Goal: Information Seeking & Learning: Find specific page/section

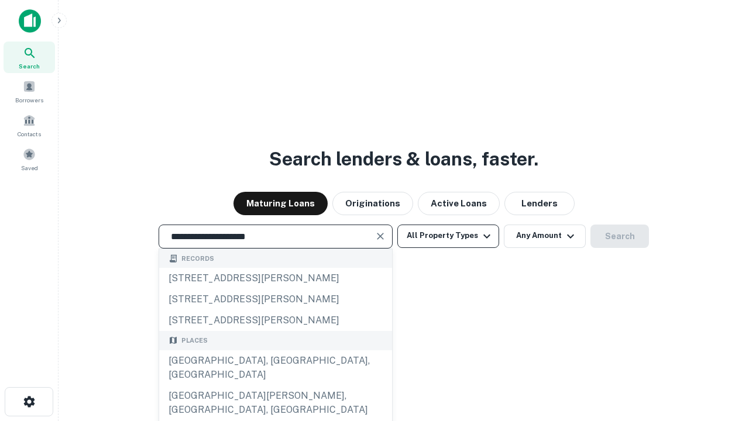
click at [275, 386] on div "[GEOGRAPHIC_DATA], [GEOGRAPHIC_DATA], [GEOGRAPHIC_DATA]" at bounding box center [275, 368] width 233 height 35
click at [448, 236] on button "All Property Types" at bounding box center [448, 236] width 102 height 23
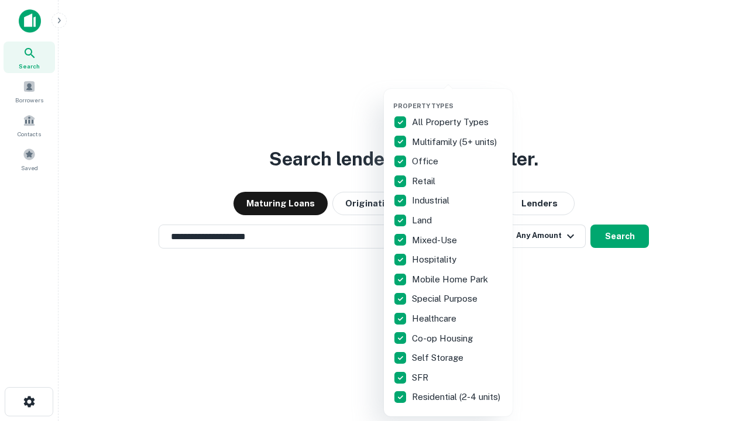
type input "**********"
click at [458, 98] on button "button" at bounding box center [457, 98] width 129 height 1
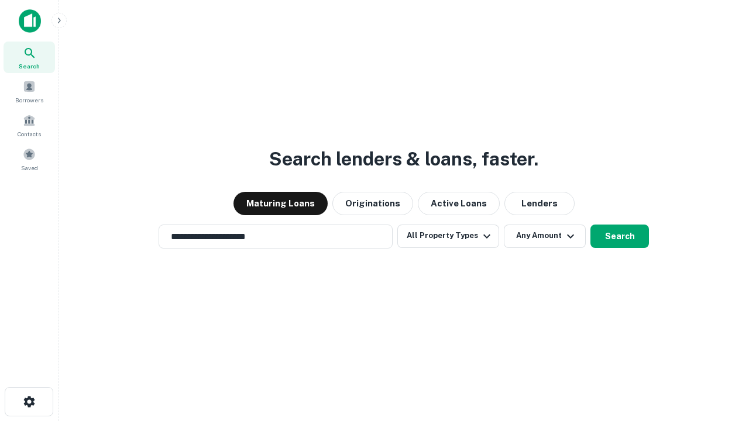
scroll to position [18, 0]
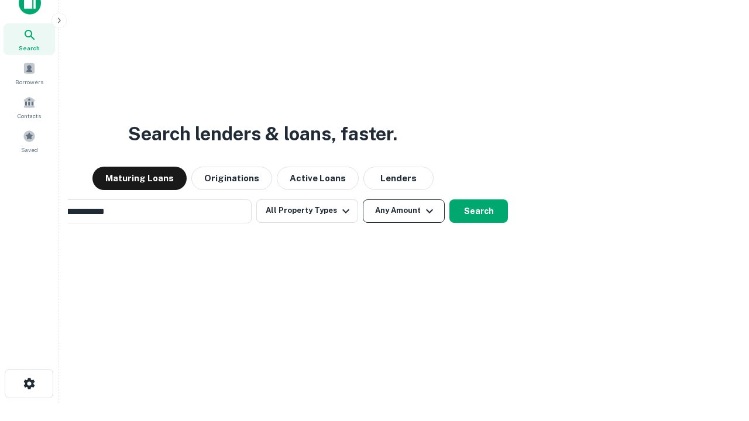
click at [363, 200] on button "Any Amount" at bounding box center [404, 211] width 82 height 23
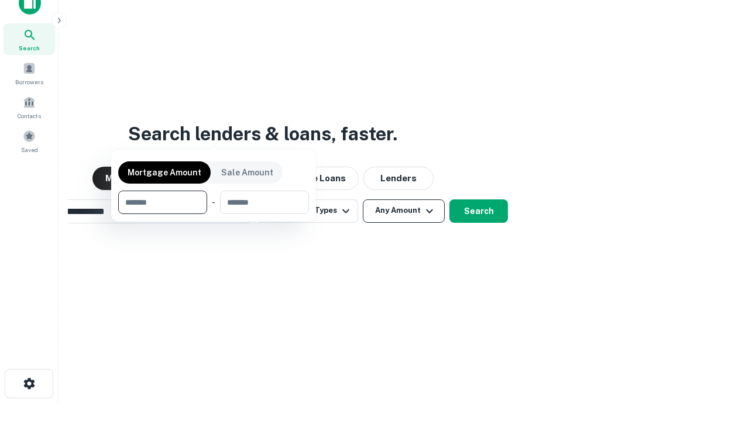
scroll to position [19, 0]
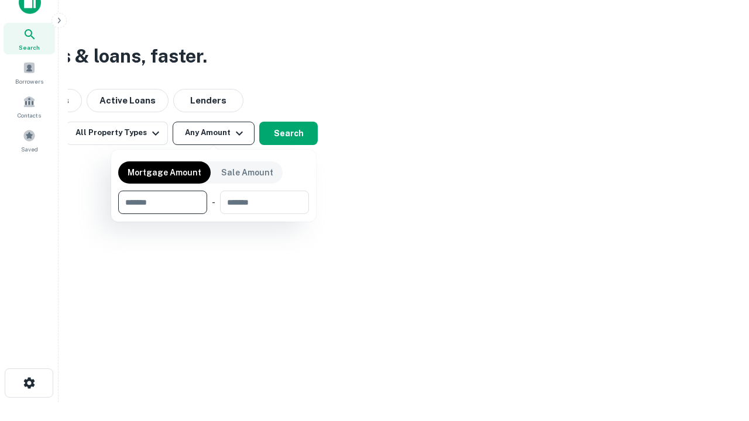
type input "*******"
click at [214, 214] on button "button" at bounding box center [213, 214] width 191 height 1
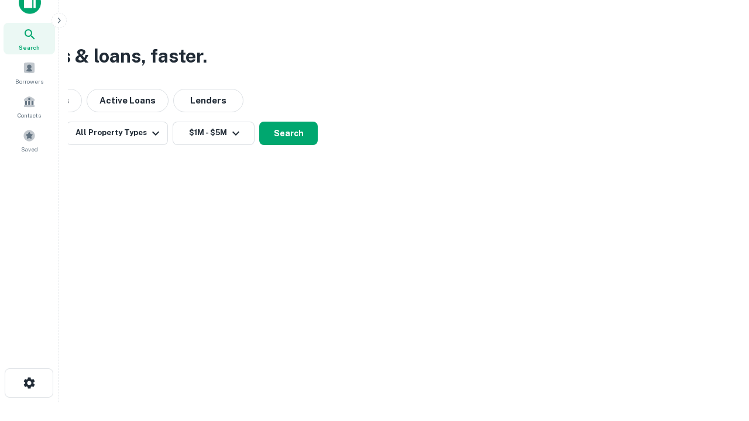
scroll to position [0, 0]
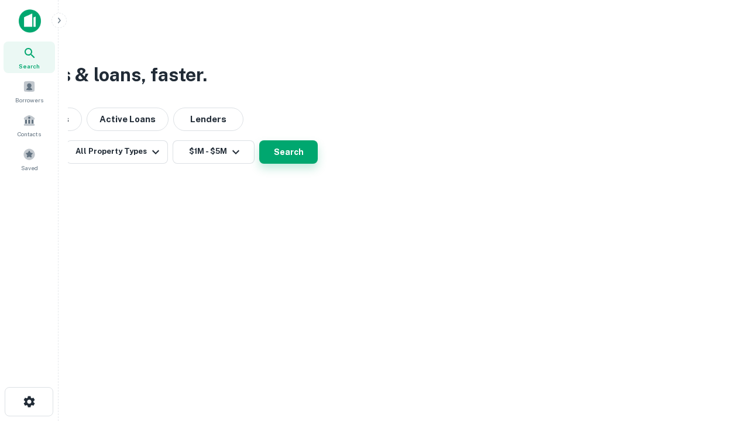
click at [318, 164] on button "Search" at bounding box center [288, 151] width 59 height 23
